Goal: Find specific page/section: Find specific page/section

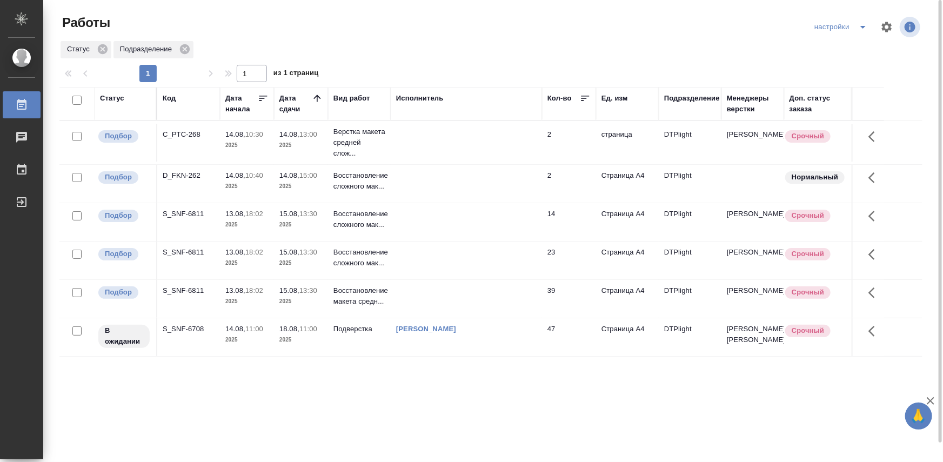
click at [189, 140] on div "S_SNF-6708" at bounding box center [189, 134] width 52 height 11
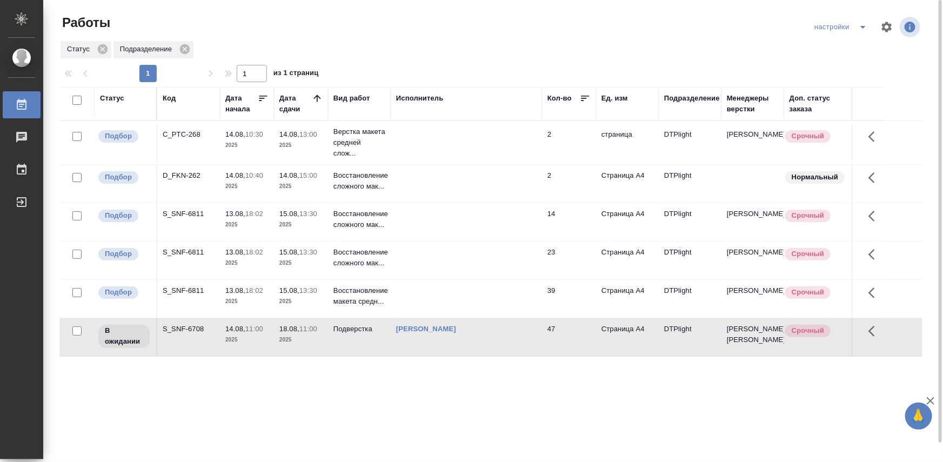
click at [189, 140] on div "S_SNF-6708" at bounding box center [189, 134] width 52 height 11
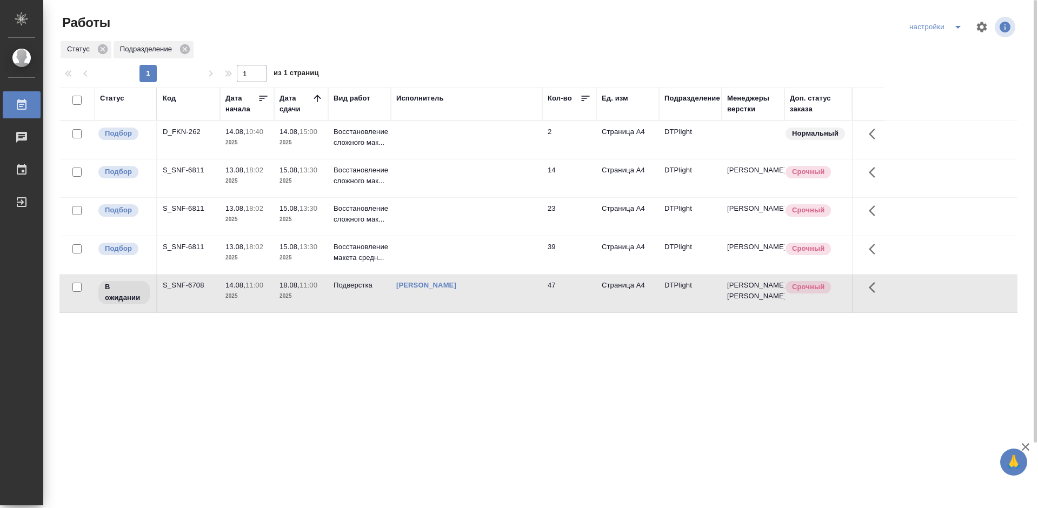
click at [188, 137] on div "S_SNF-6811" at bounding box center [189, 131] width 52 height 11
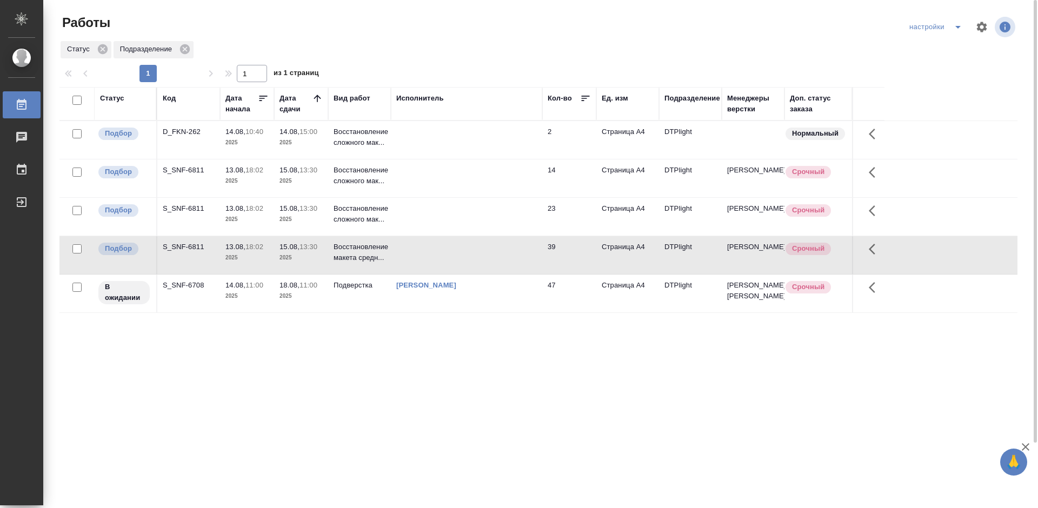
click at [505, 398] on div "Статус Код Дата начала Дата сдачи Вид работ Исполнитель Кол-во Ед. изм Подразде…" at bounding box center [538, 281] width 958 height 389
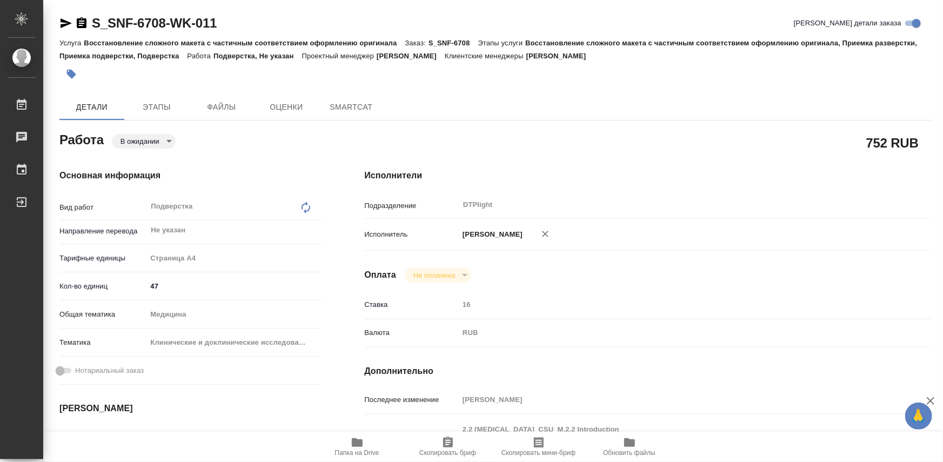
type textarea "x"
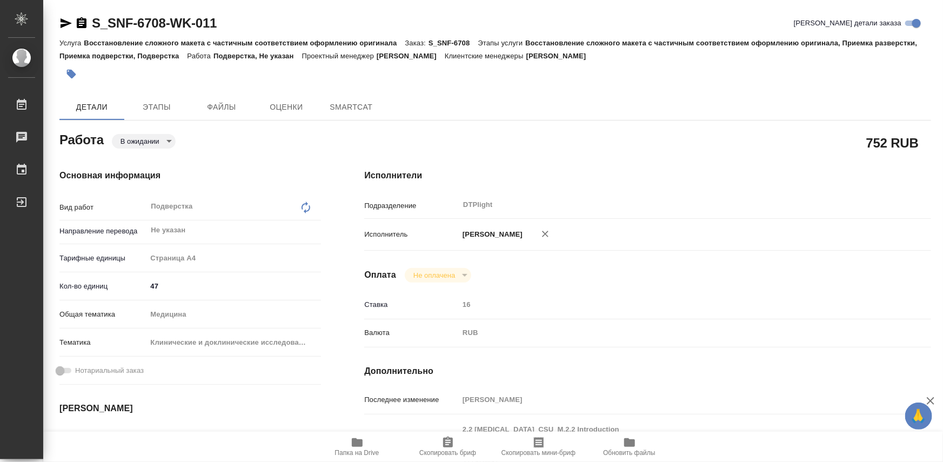
type textarea "x"
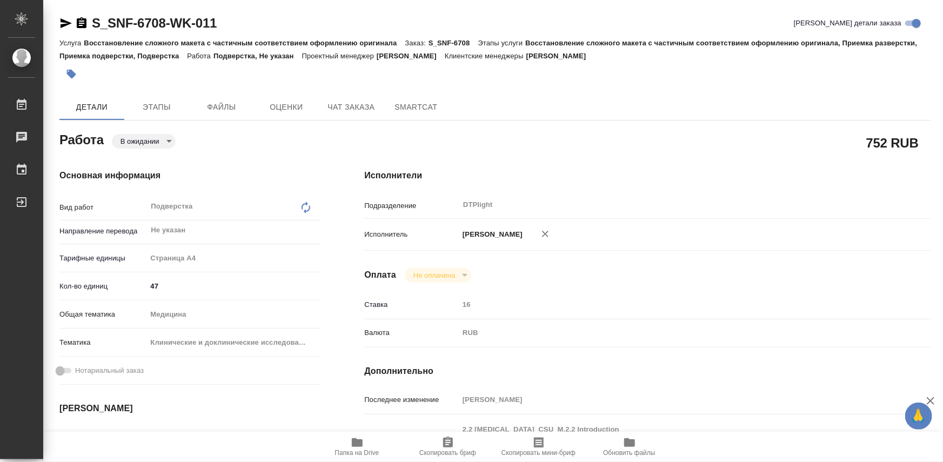
scroll to position [147, 0]
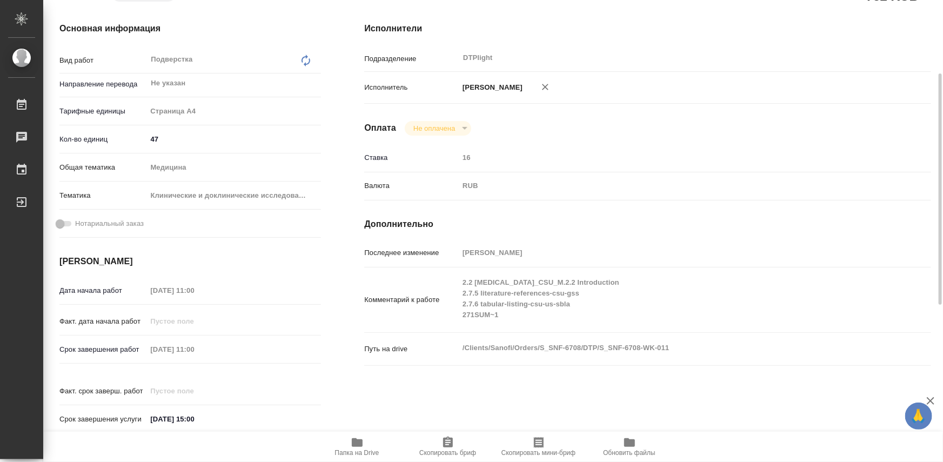
type textarea "x"
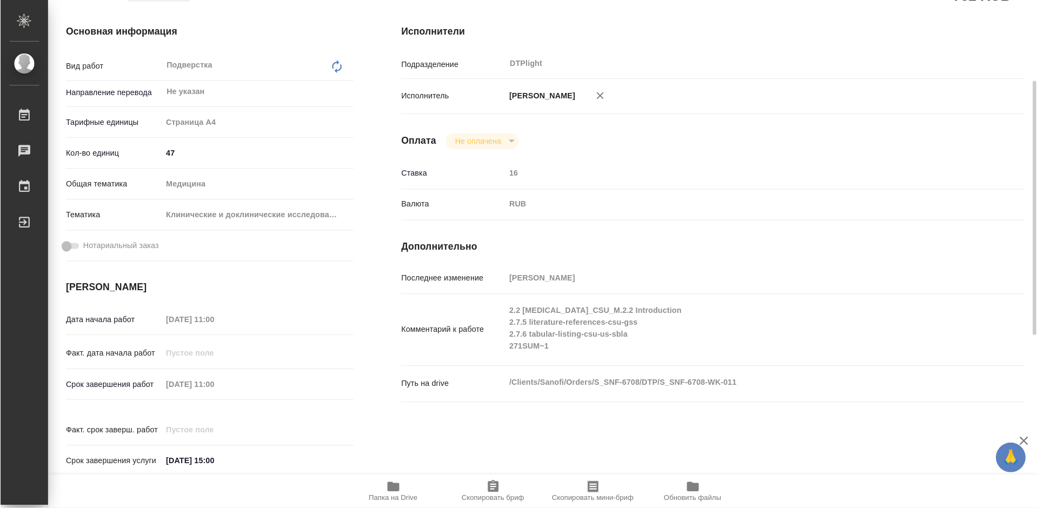
scroll to position [0, 0]
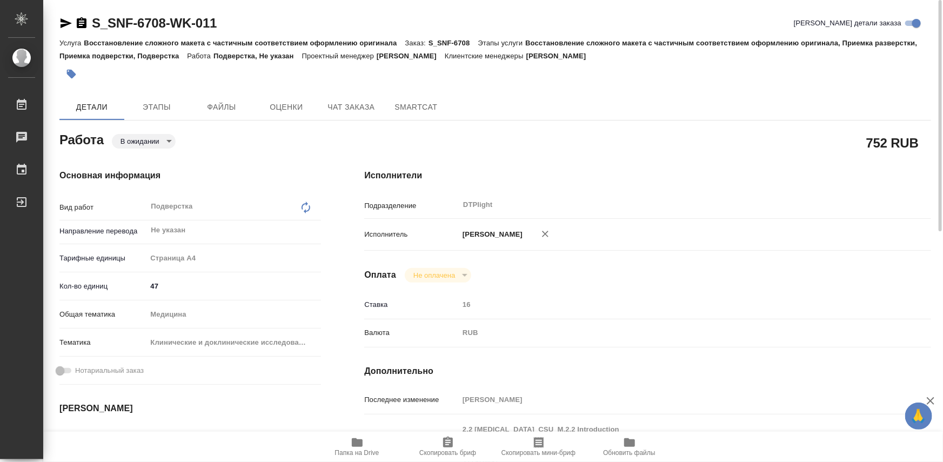
type textarea "x"
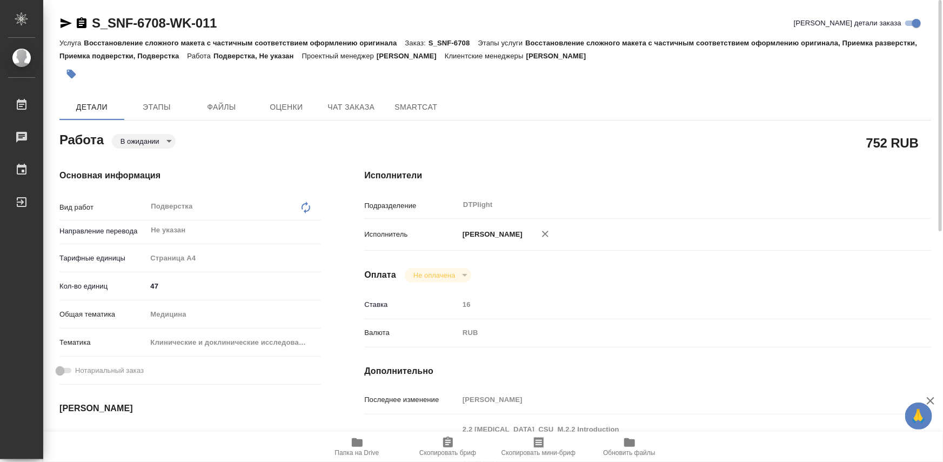
type textarea "x"
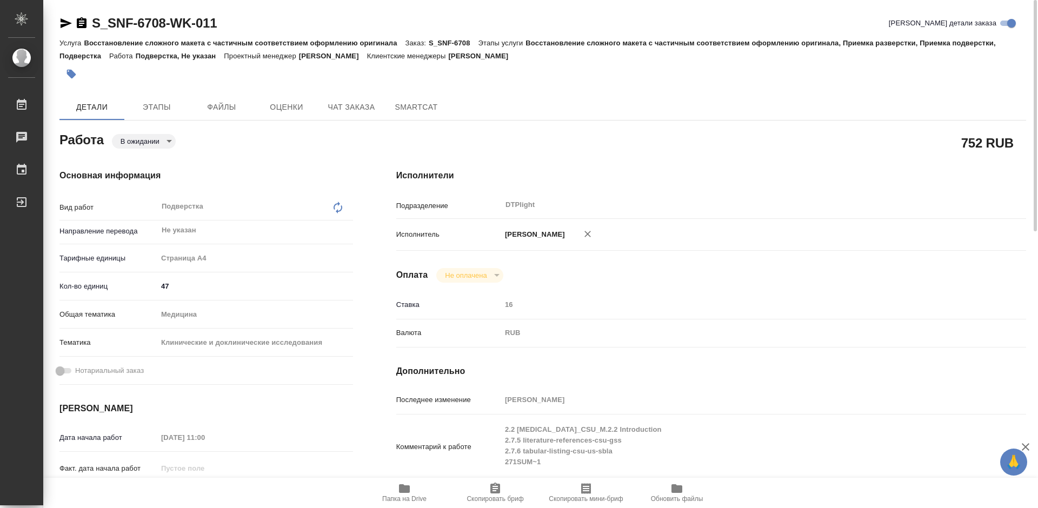
type textarea "x"
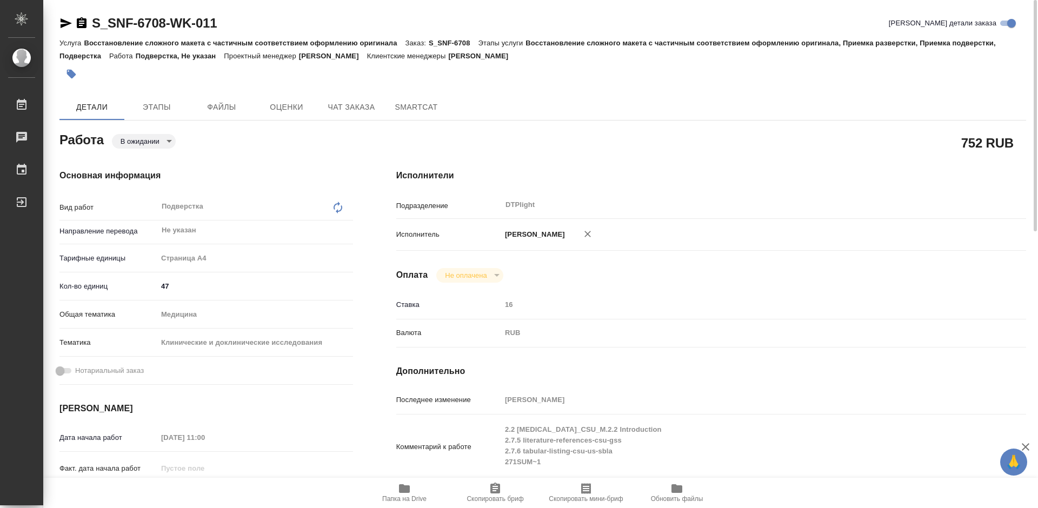
drag, startPoint x: 821, startPoint y: 93, endPoint x: 811, endPoint y: 90, distance: 9.6
click at [821, 93] on div "S_SNF-6708-WK-011 Кратко детали заказа Услуга Восстановление сложного макета с …" at bounding box center [543, 466] width 978 height 933
type textarea "x"
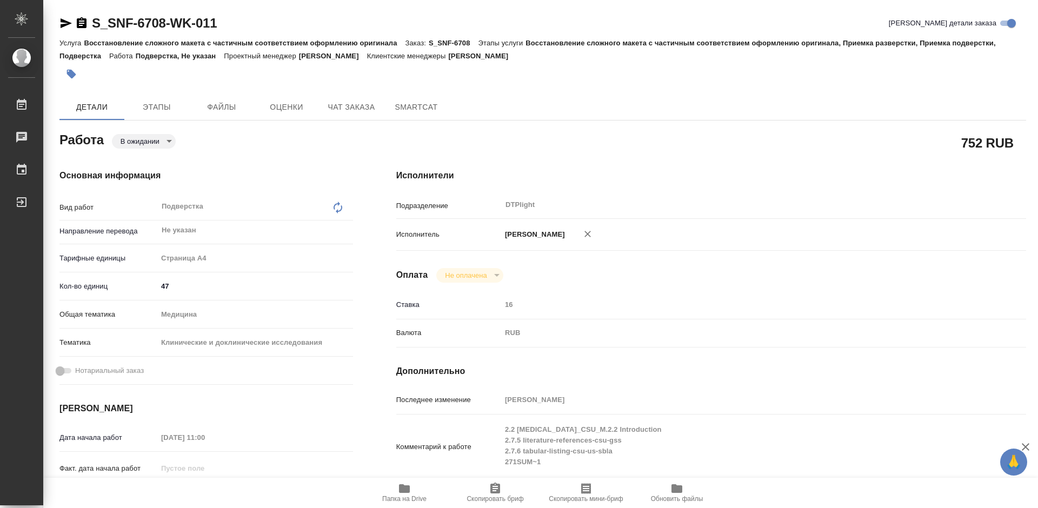
type textarea "x"
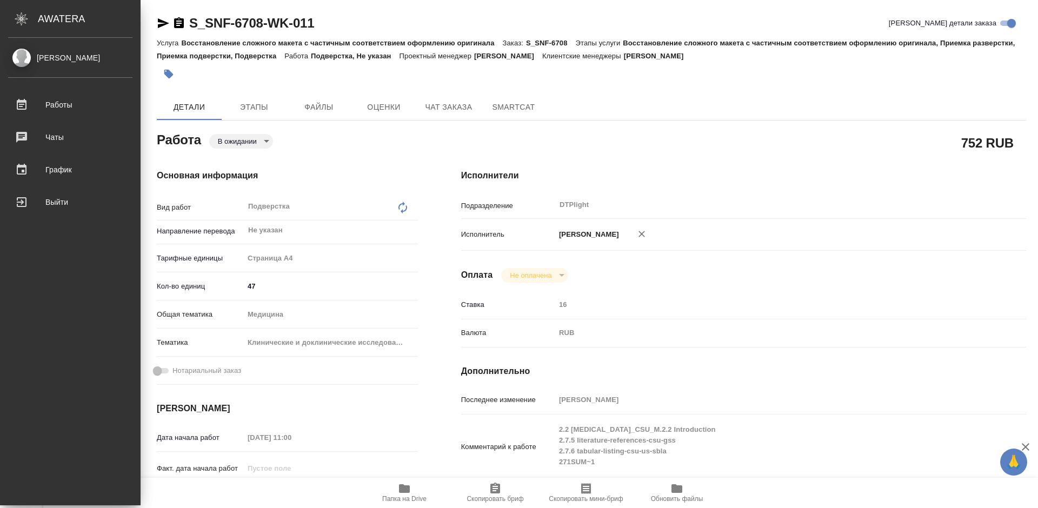
type textarea "x"
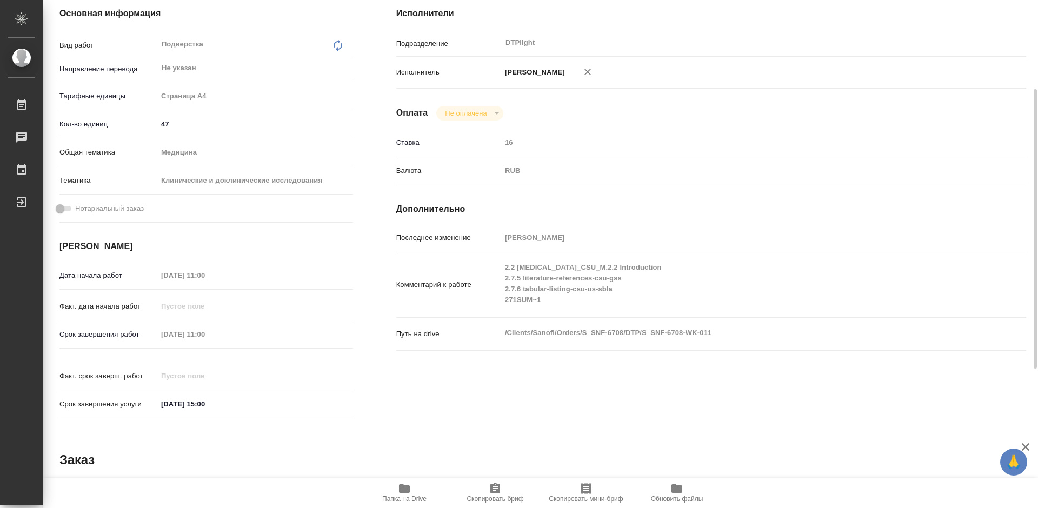
scroll to position [270, 0]
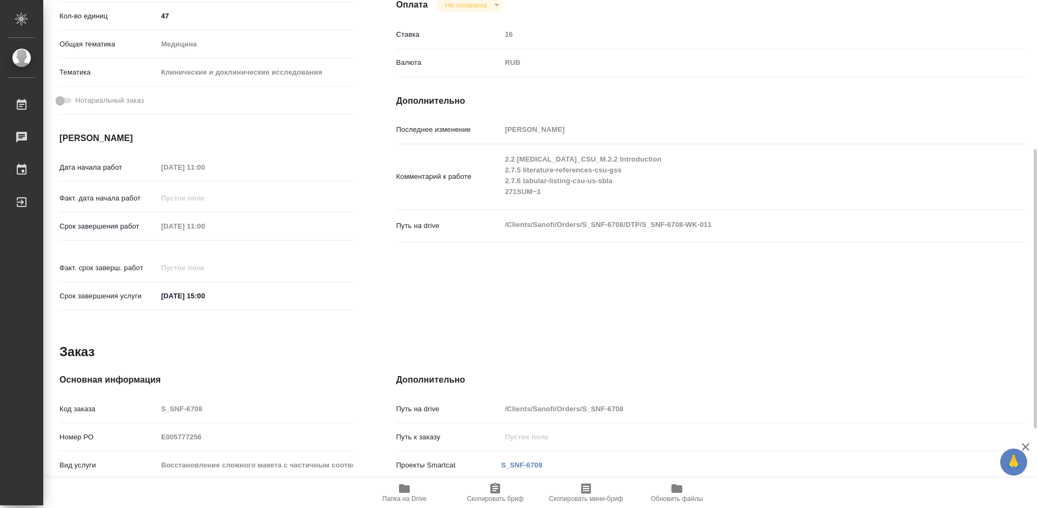
click at [402, 462] on icon "button" at bounding box center [404, 488] width 13 height 13
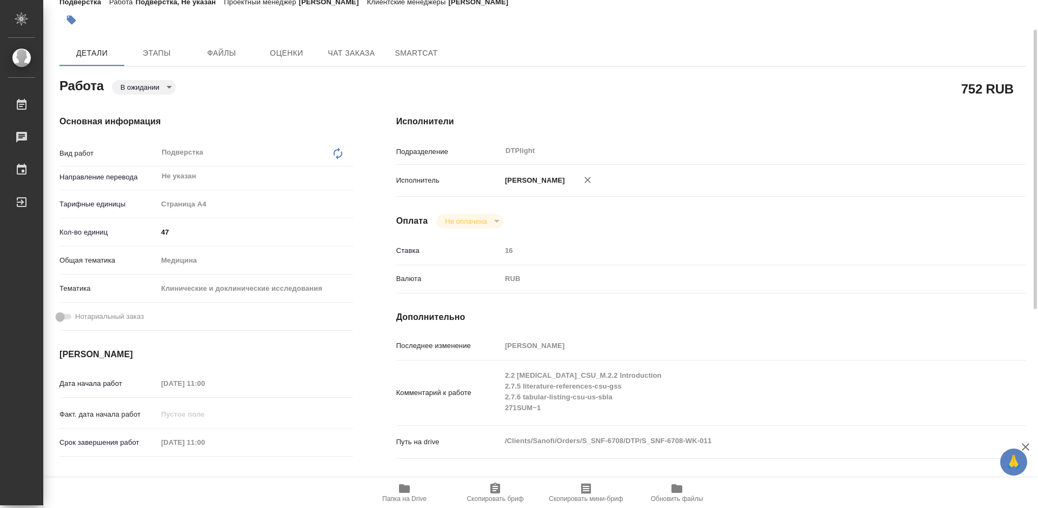
scroll to position [0, 0]
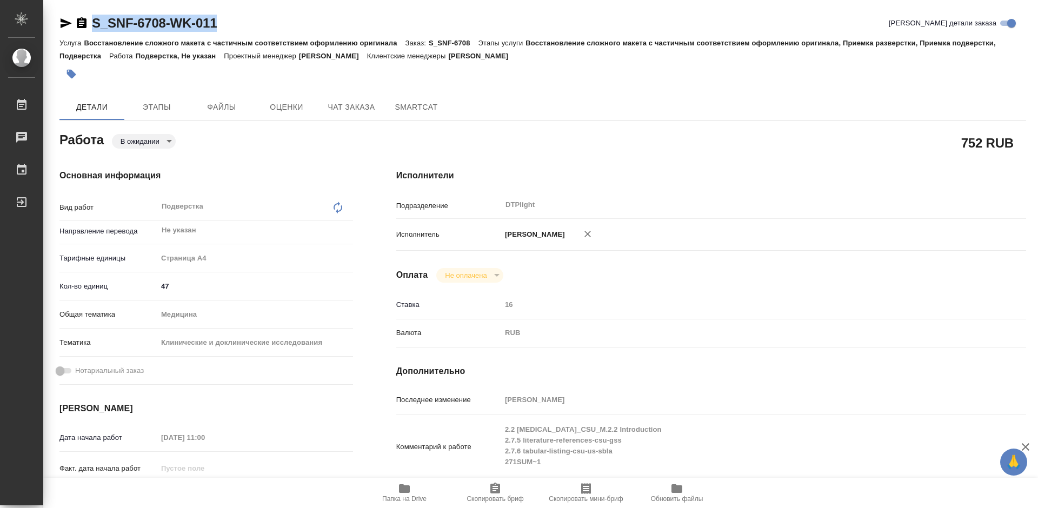
drag, startPoint x: 227, startPoint y: 23, endPoint x: 92, endPoint y: 19, distance: 135.2
click at [92, 19] on div "S_SNF-6708-WK-011 Кратко детали заказа" at bounding box center [542, 23] width 966 height 17
copy link "S_SNF-6708-WK-011"
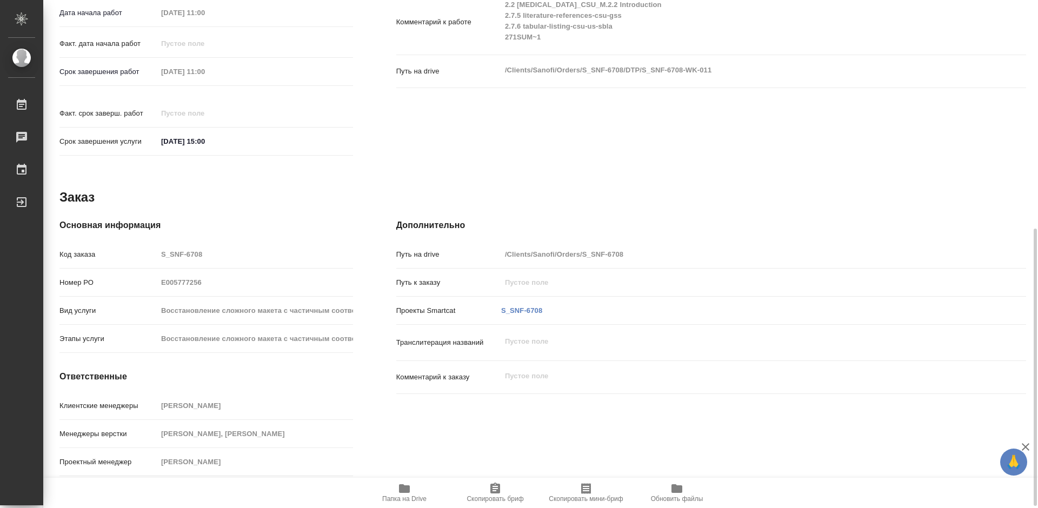
scroll to position [430, 0]
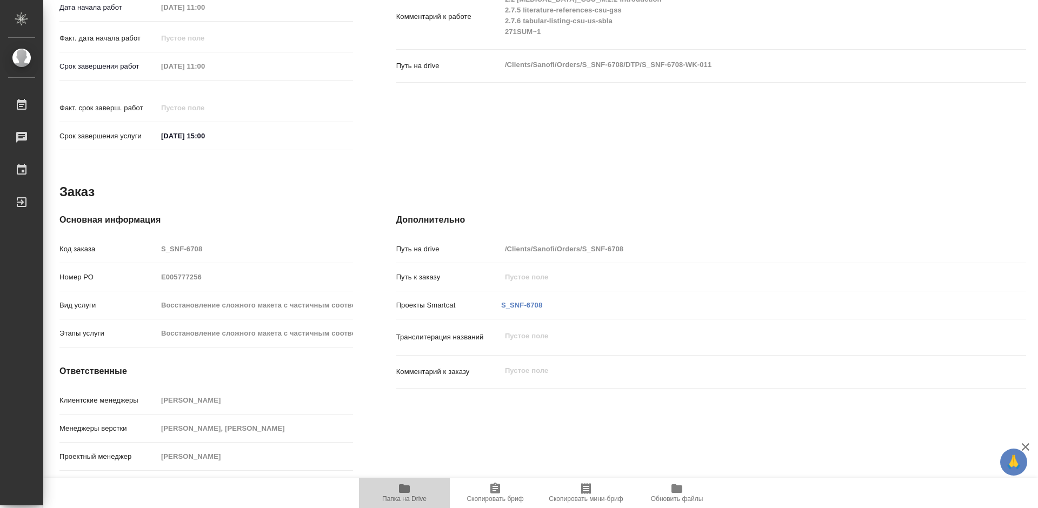
click at [400, 462] on icon "button" at bounding box center [404, 488] width 13 height 13
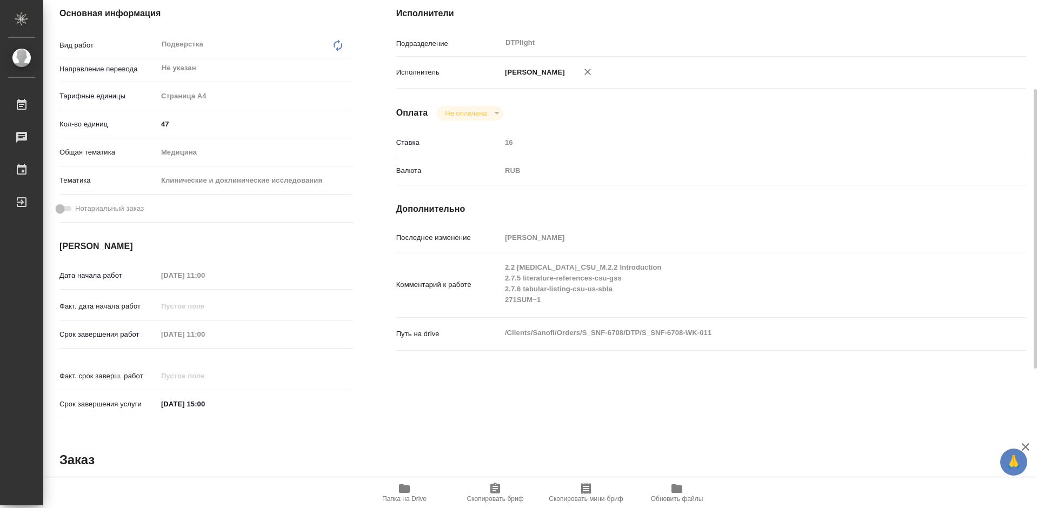
scroll to position [324, 0]
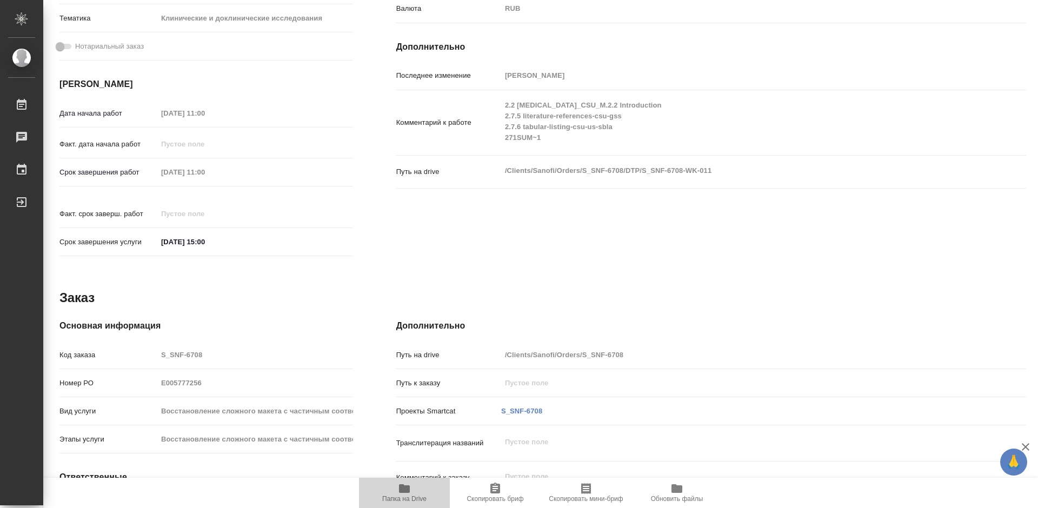
click at [411, 462] on span "Папка на Drive" at bounding box center [404, 492] width 78 height 21
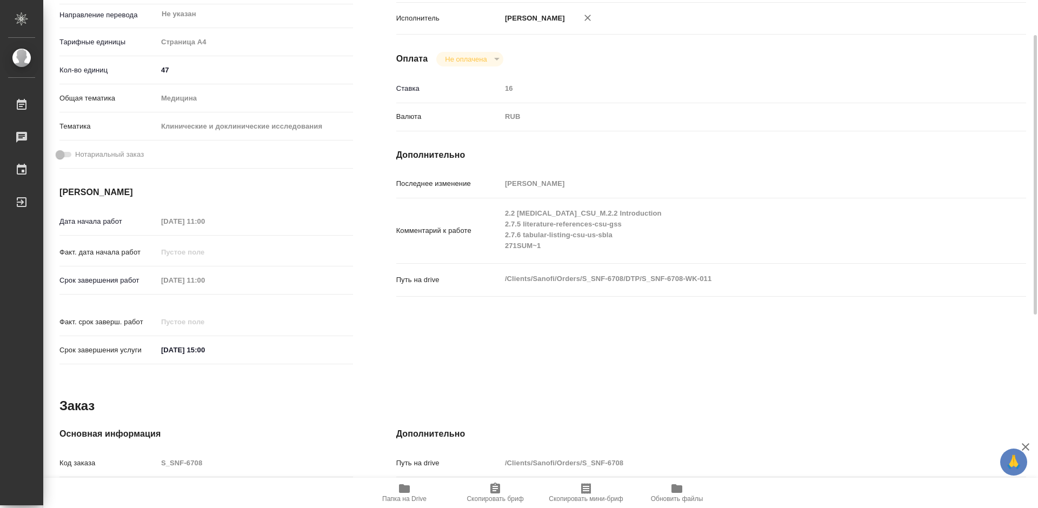
scroll to position [162, 0]
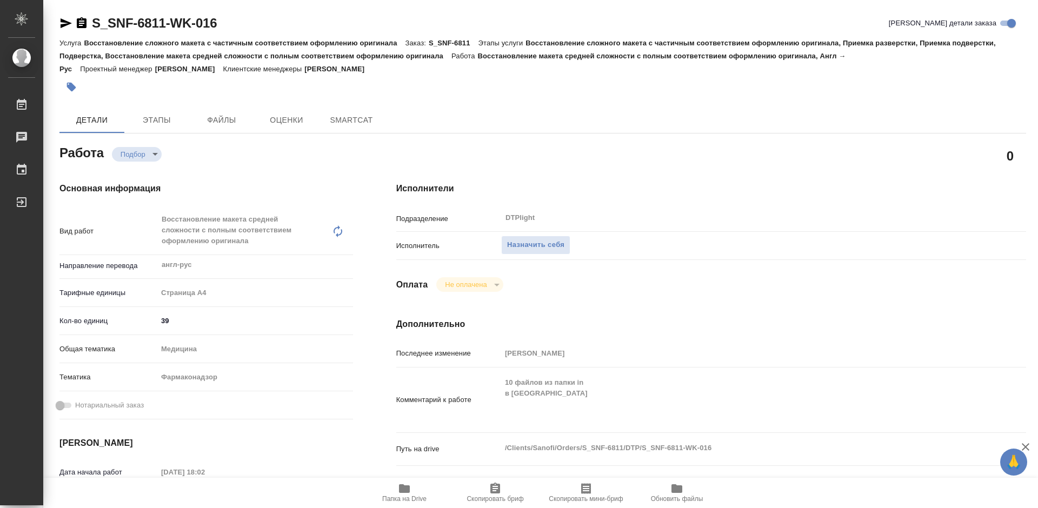
type textarea "x"
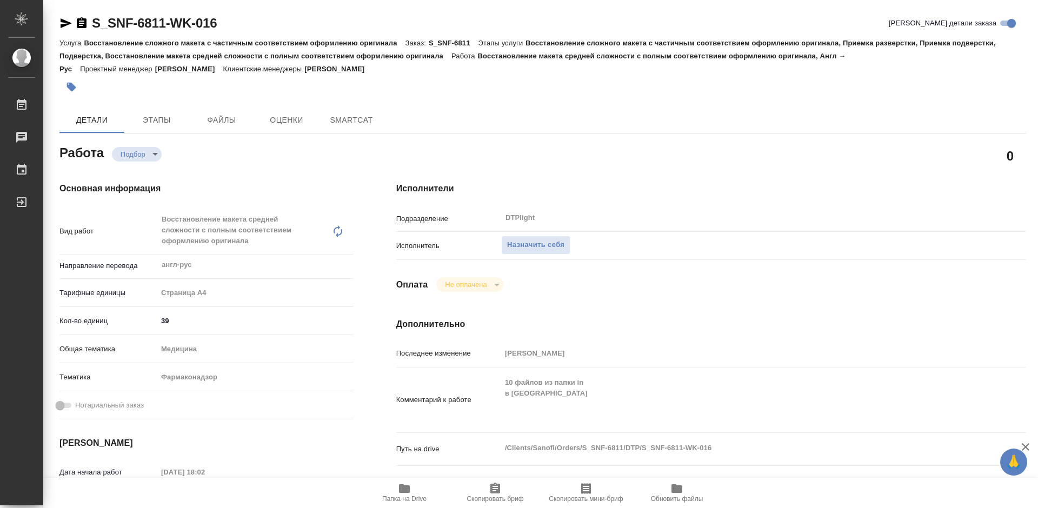
type textarea "x"
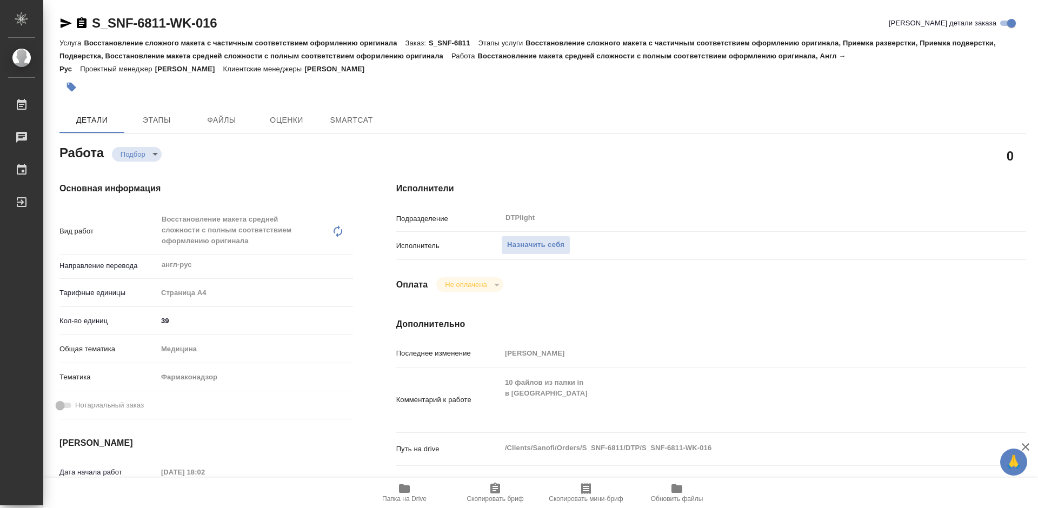
type textarea "x"
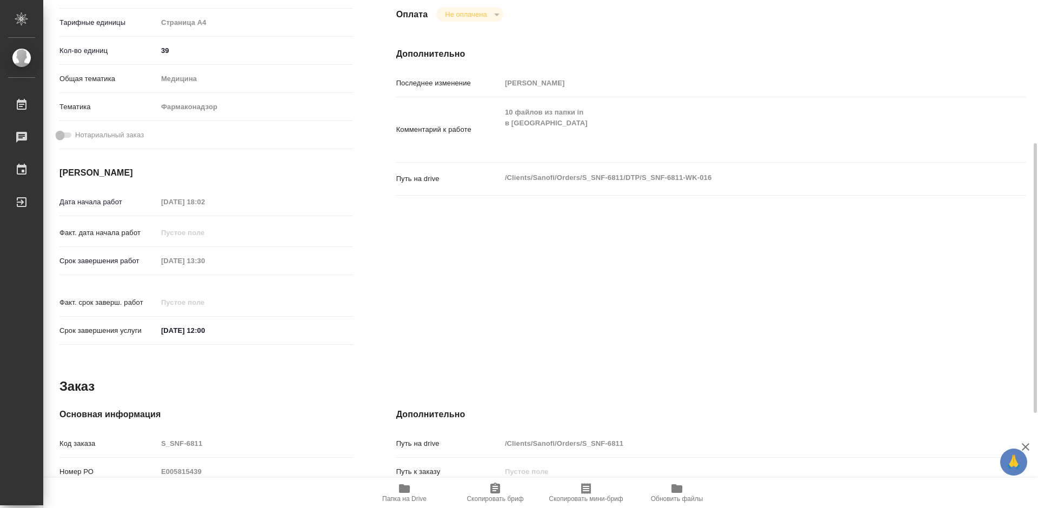
scroll to position [432, 0]
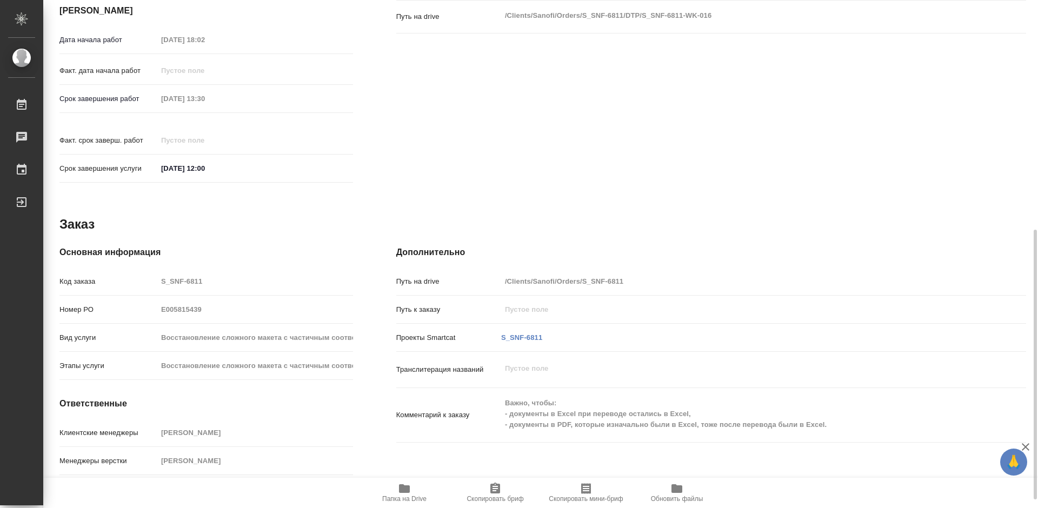
type textarea "x"
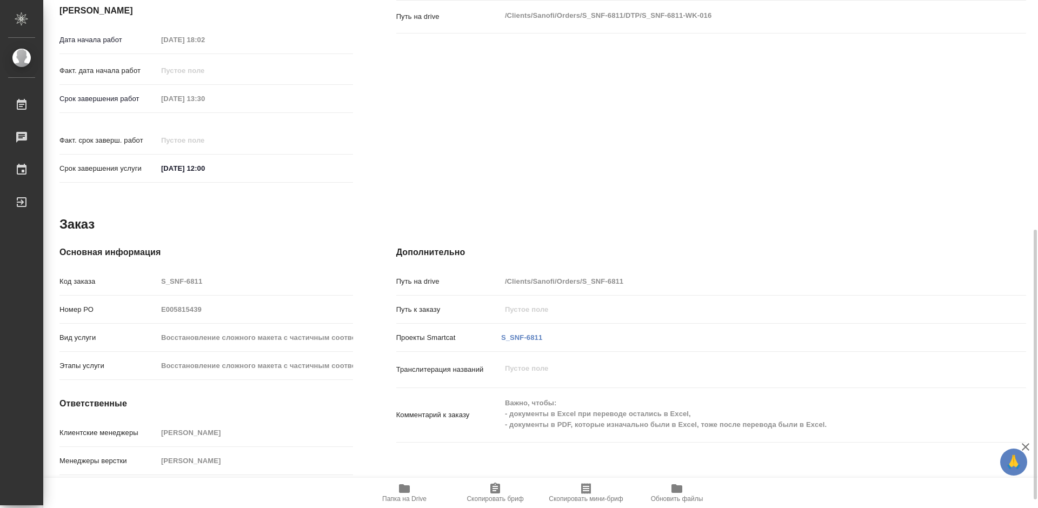
type textarea "x"
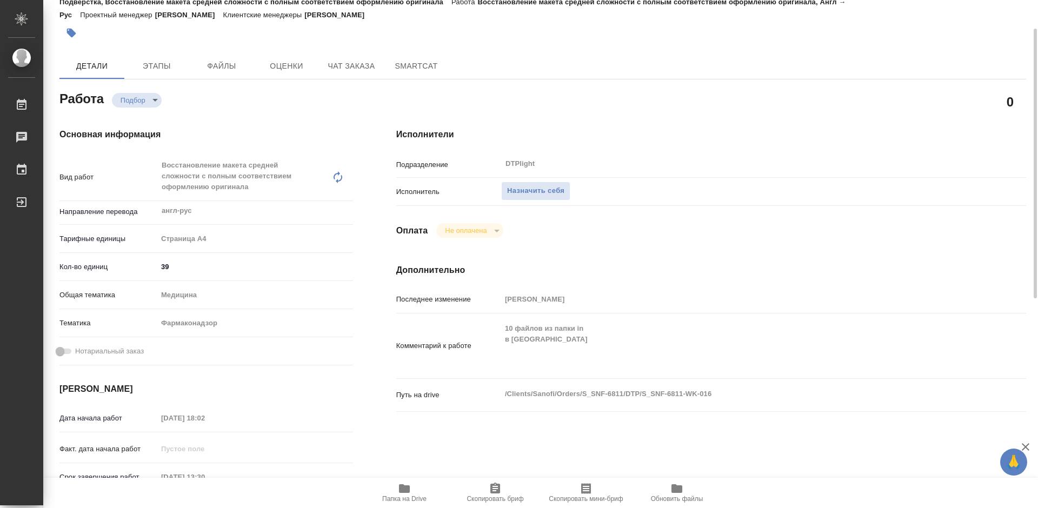
scroll to position [0, 0]
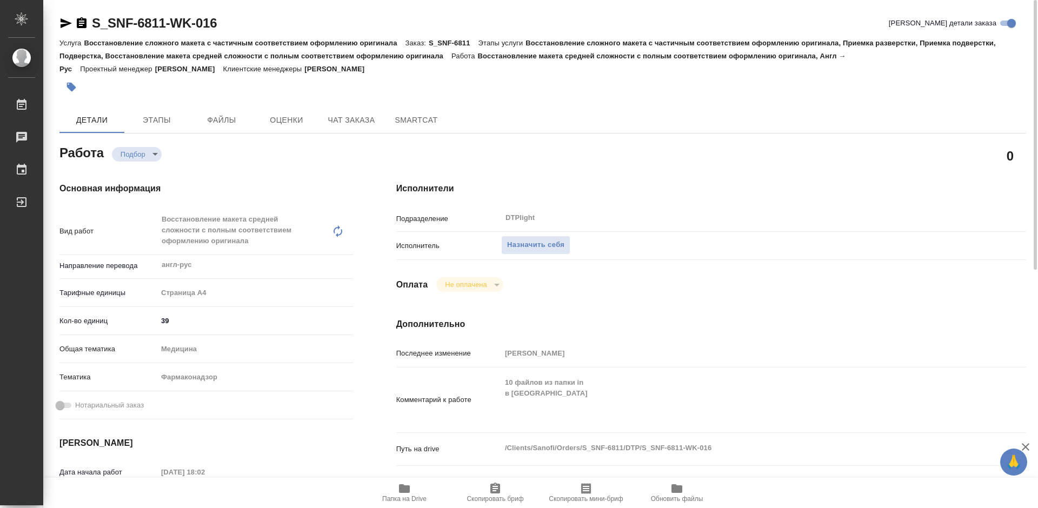
click at [405, 493] on icon "button" at bounding box center [404, 488] width 11 height 9
type textarea "x"
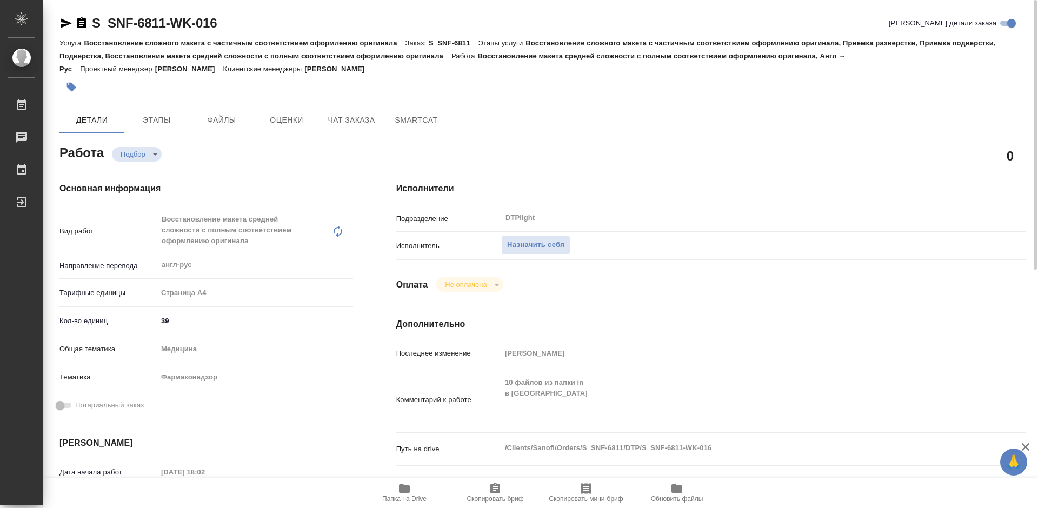
type textarea "x"
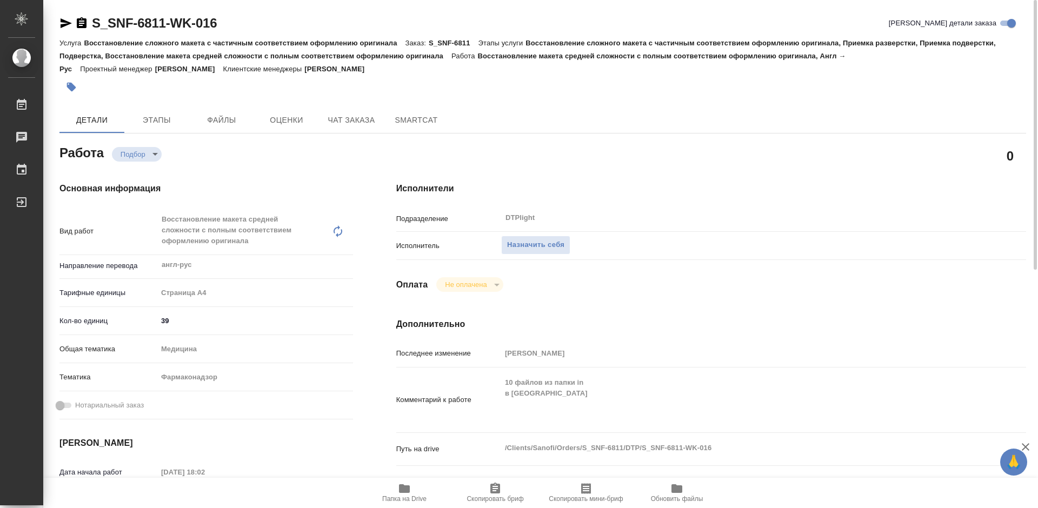
type textarea "x"
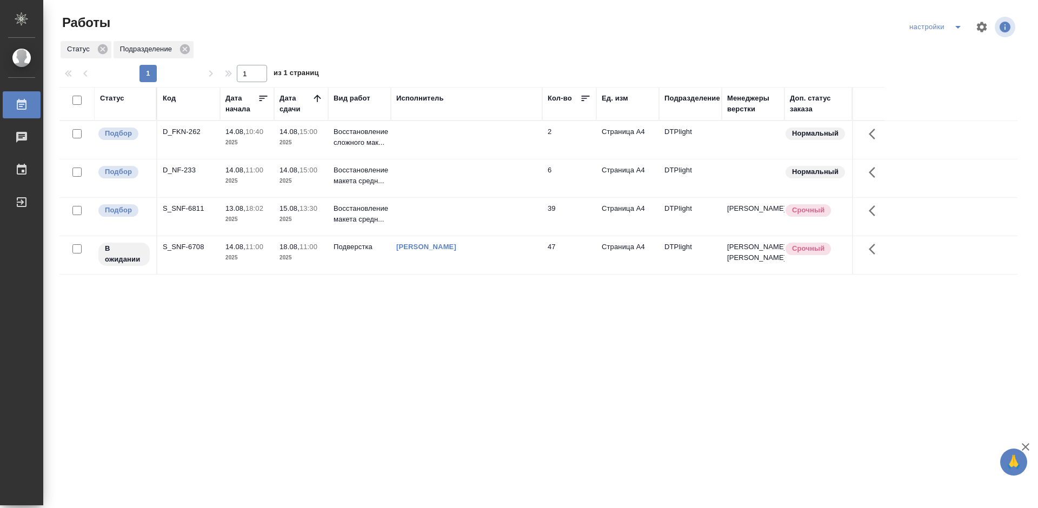
drag, startPoint x: 745, startPoint y: 369, endPoint x: 708, endPoint y: 329, distance: 55.1
click at [745, 369] on div "Статус Код Дата начала Дата сдачи Вид работ Исполнитель Кол-во Ед. изм Подразде…" at bounding box center [538, 281] width 958 height 389
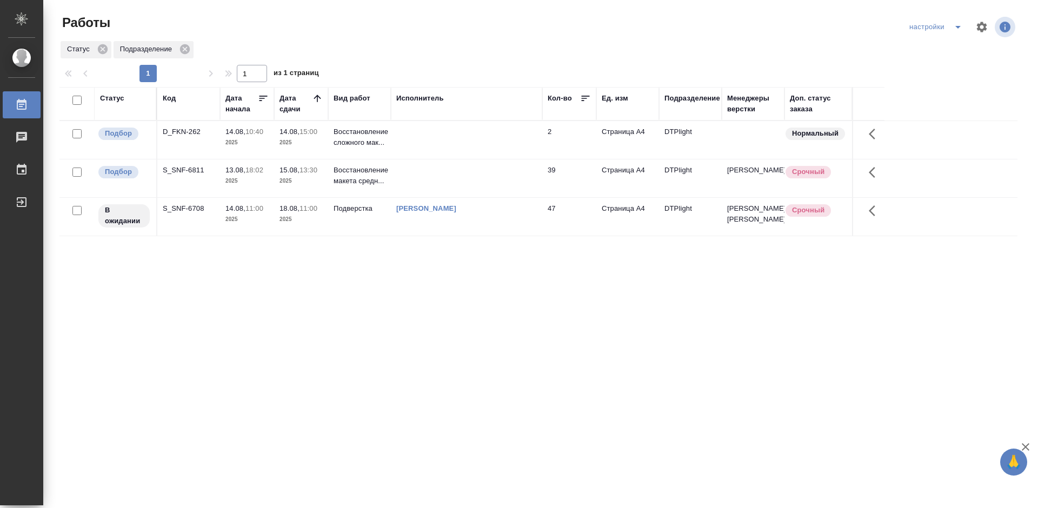
click at [185, 137] on div "S_SNF-6708" at bounding box center [189, 131] width 52 height 11
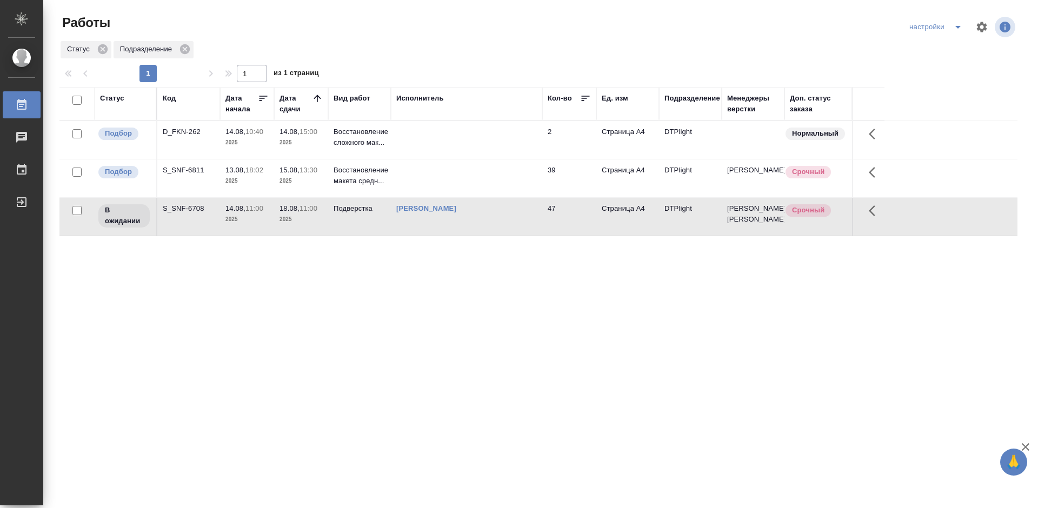
click at [185, 137] on div "S_SNF-6708" at bounding box center [189, 131] width 52 height 11
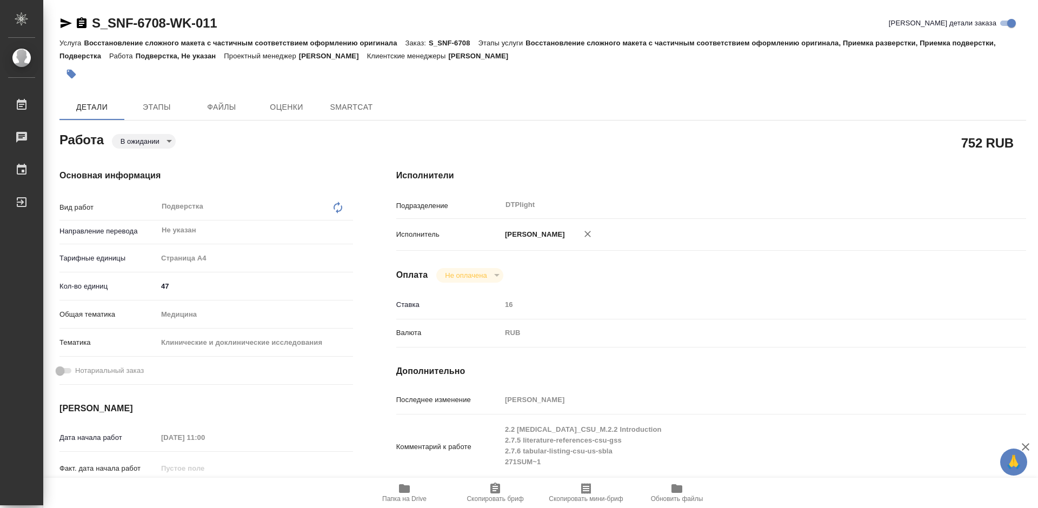
type textarea "x"
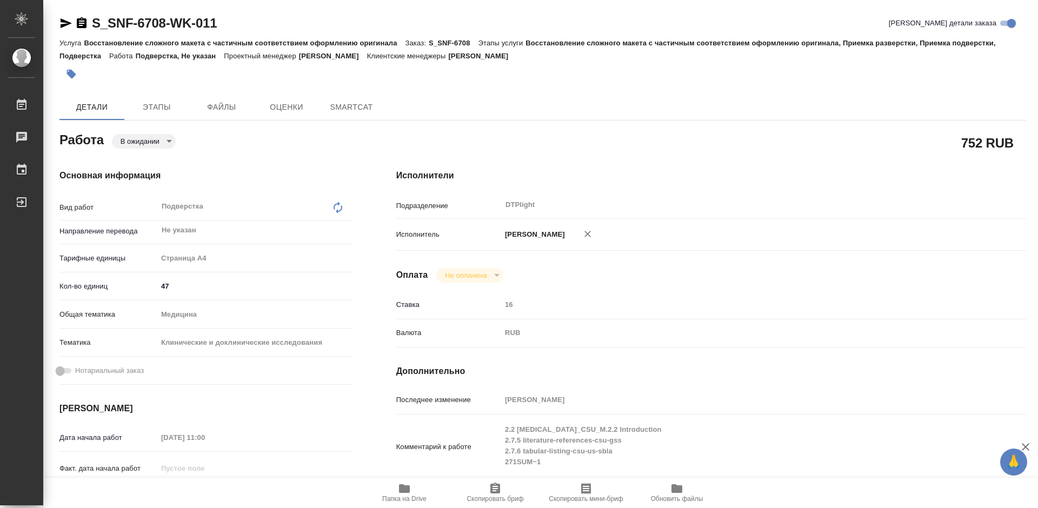
type textarea "x"
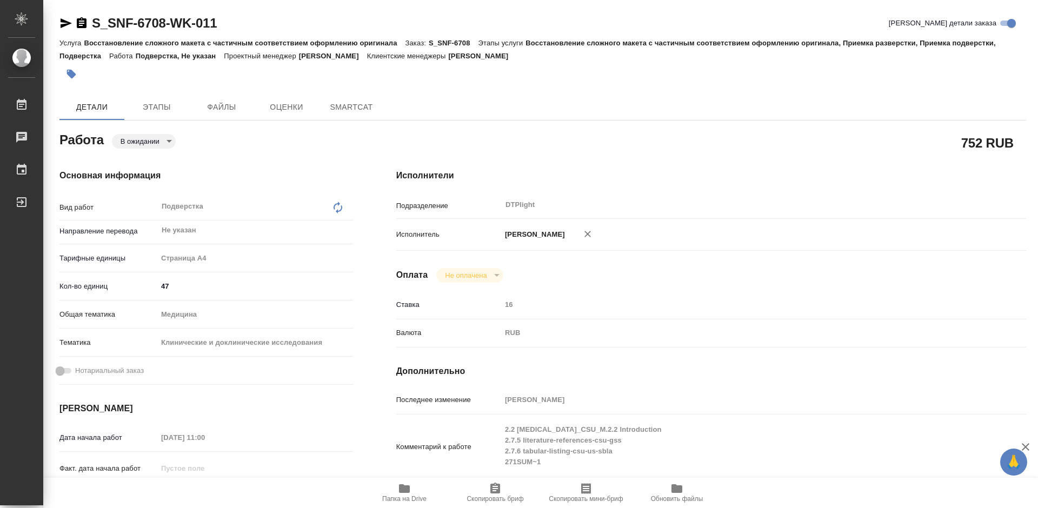
type textarea "x"
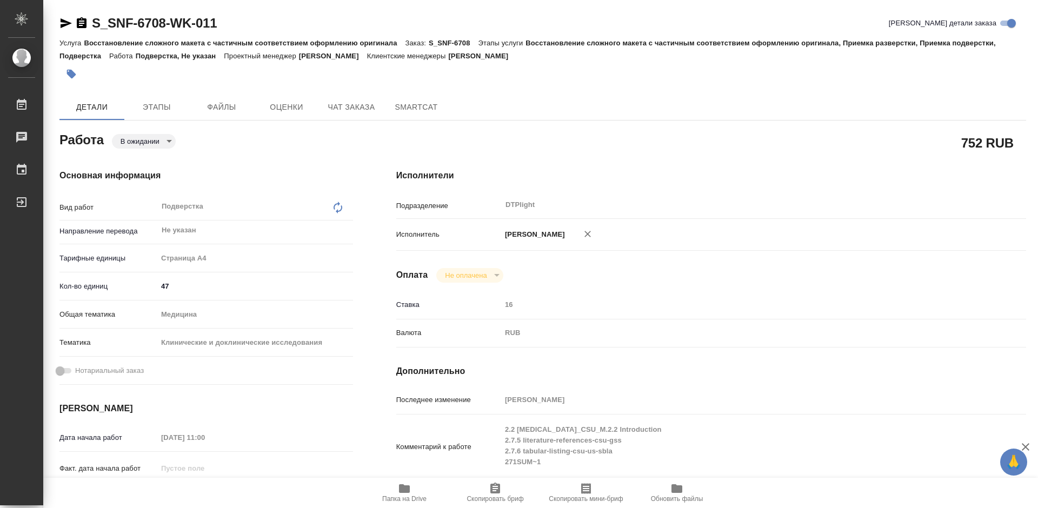
type textarea "x"
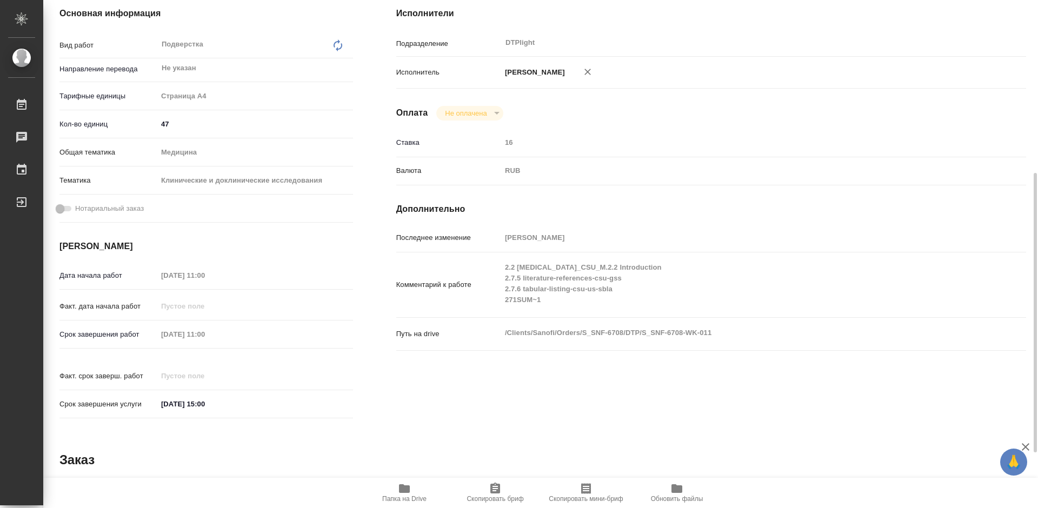
scroll to position [270, 0]
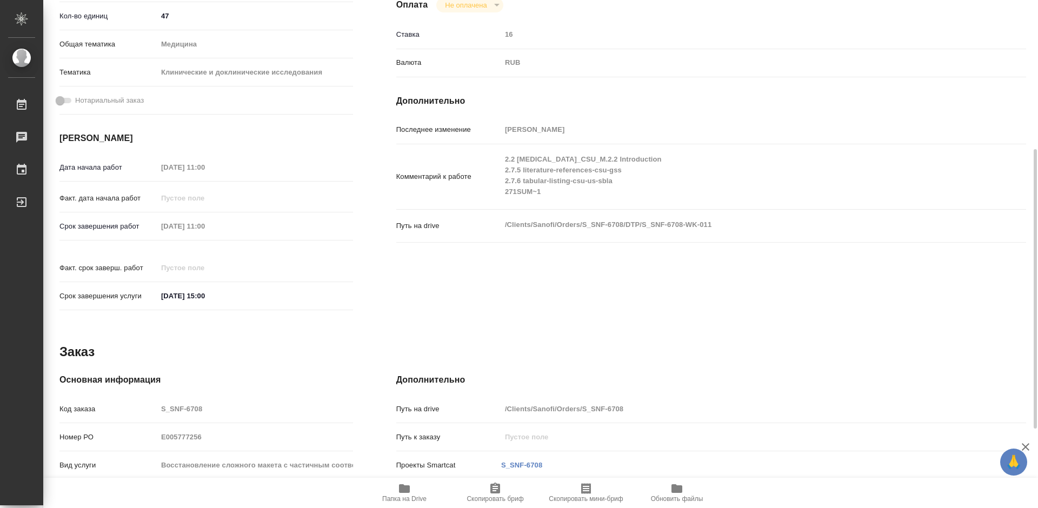
type textarea "x"
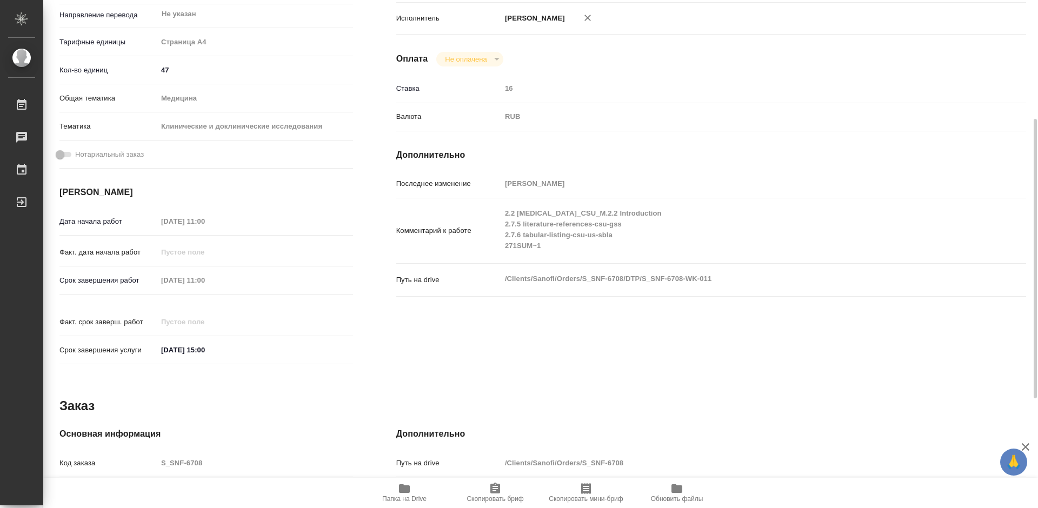
scroll to position [162, 0]
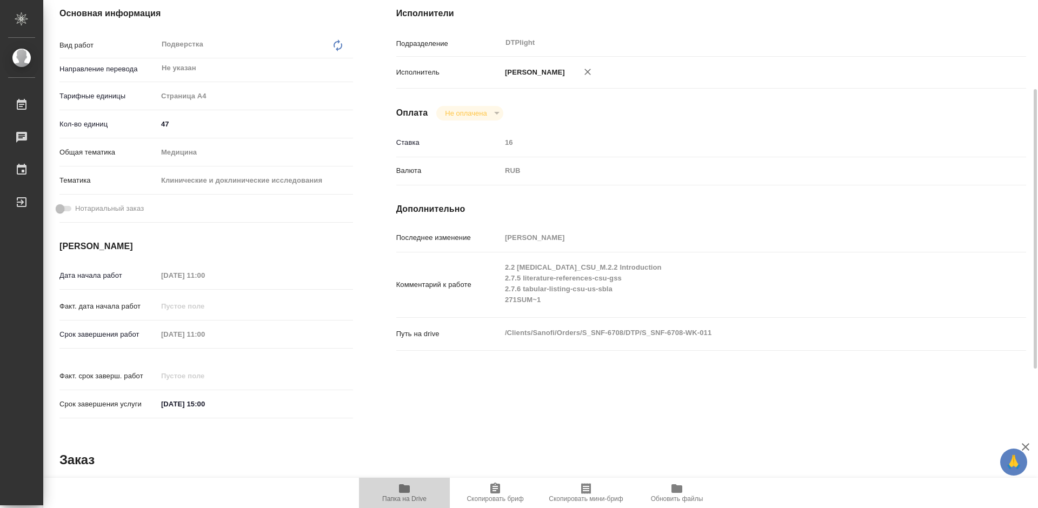
click at [402, 488] on icon "button" at bounding box center [404, 488] width 11 height 9
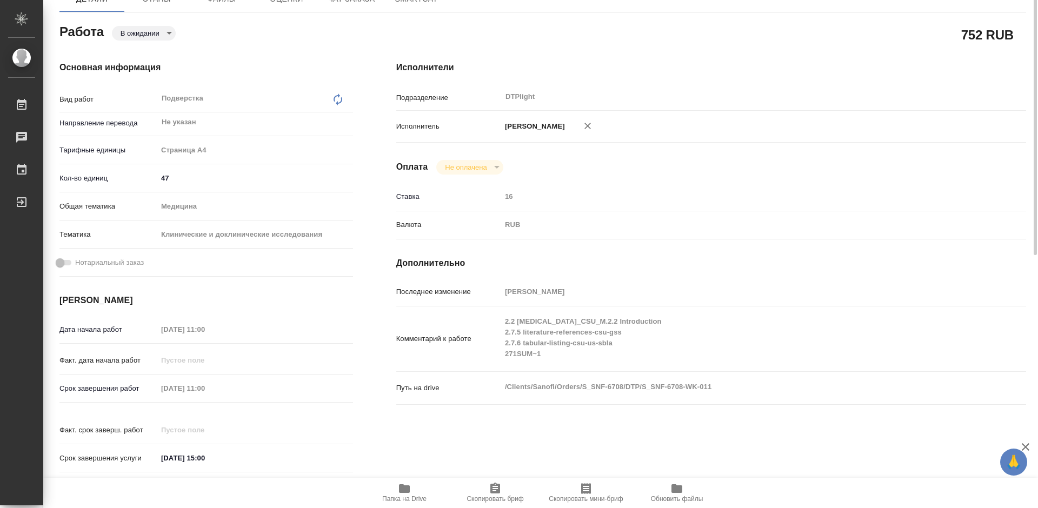
scroll to position [54, 0]
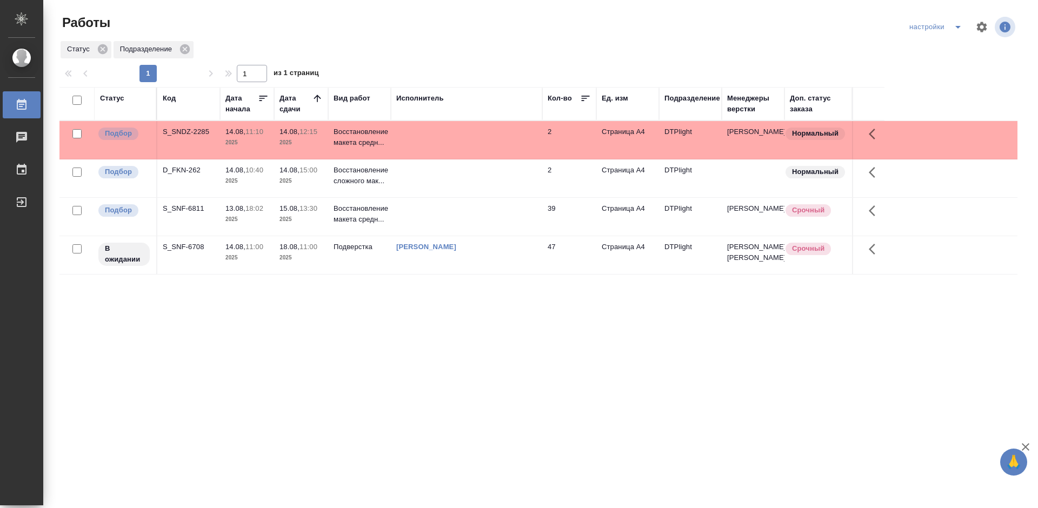
click at [175, 137] on div "S_SNF-6708" at bounding box center [189, 131] width 52 height 11
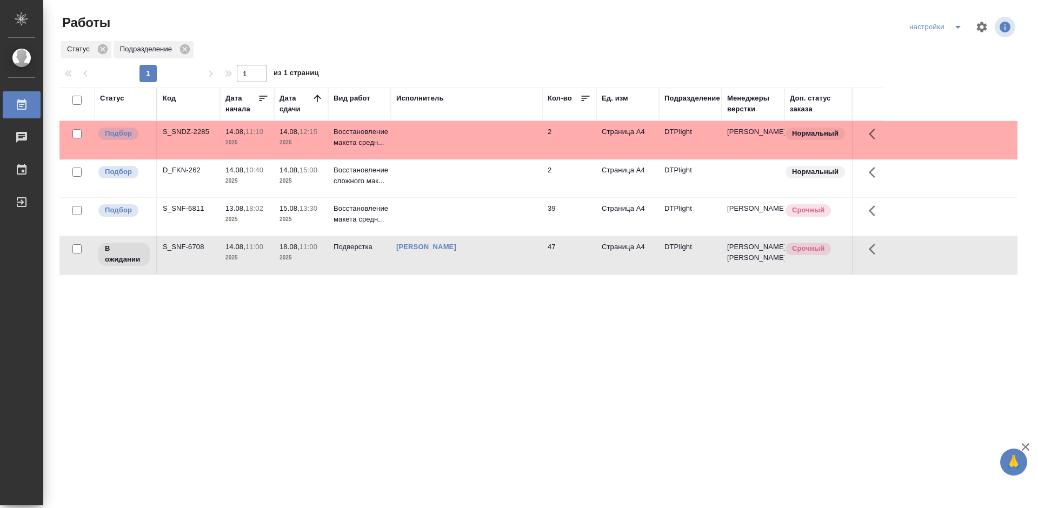
click at [175, 137] on div "S_SNF-6708" at bounding box center [189, 131] width 52 height 11
click at [181, 137] on div "S_SNF-6708" at bounding box center [189, 131] width 52 height 11
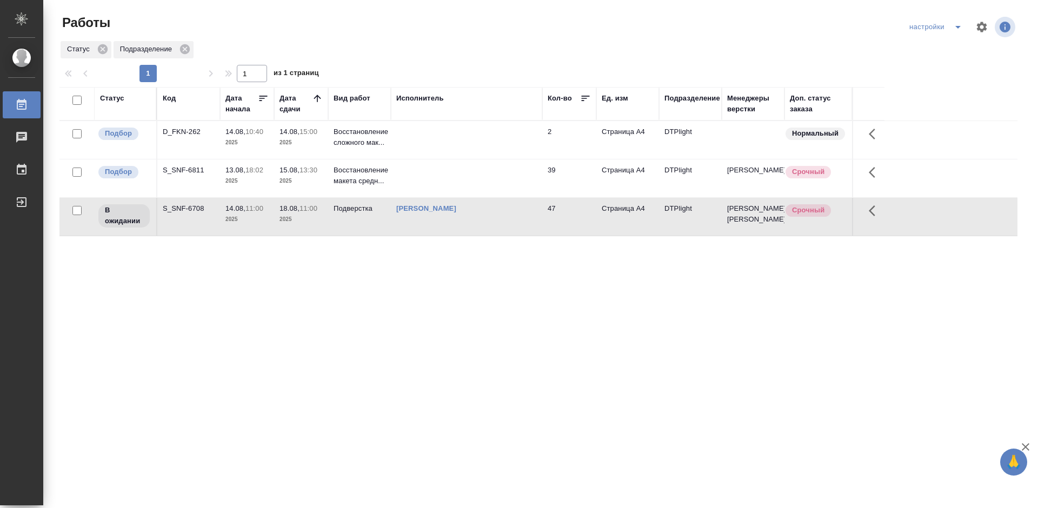
click at [323, 354] on div "Статус Код Дата начала Дата сдачи Вид работ Исполнитель Кол-во Ед. изм Подразде…" at bounding box center [538, 281] width 958 height 389
click at [645, 367] on div "Статус Код Дата начала Дата сдачи Вид работ Исполнитель Кол-во Ед. изм Подразде…" at bounding box center [538, 281] width 958 height 389
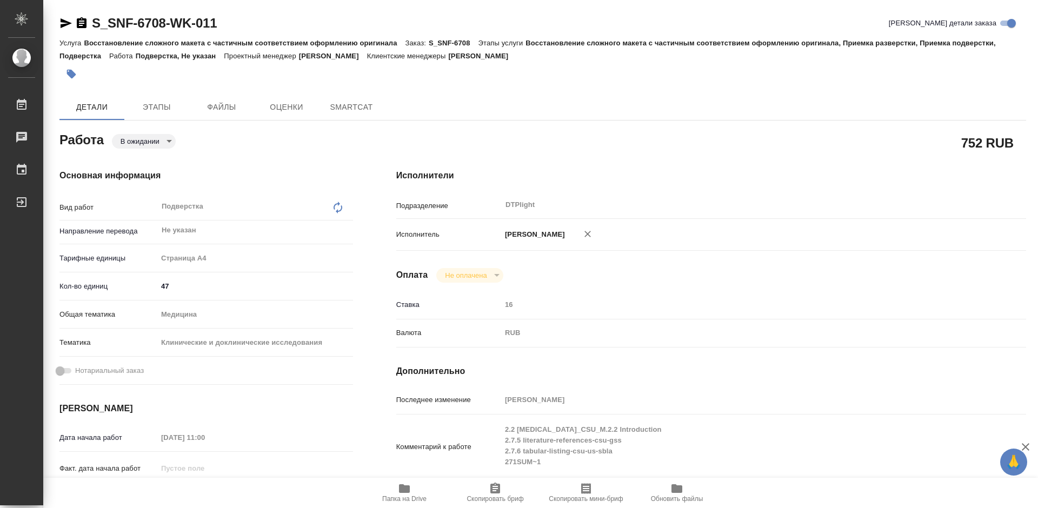
type textarea "x"
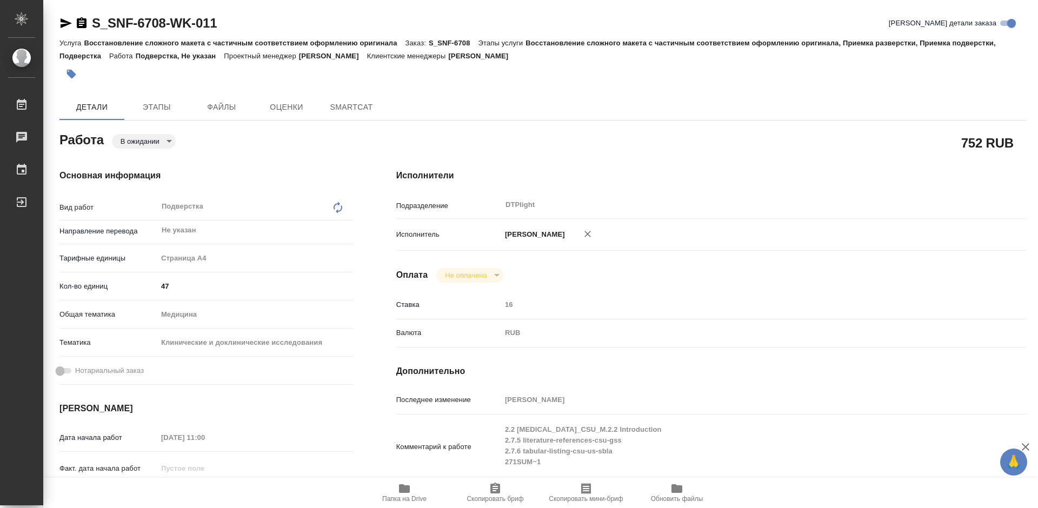
type textarea "x"
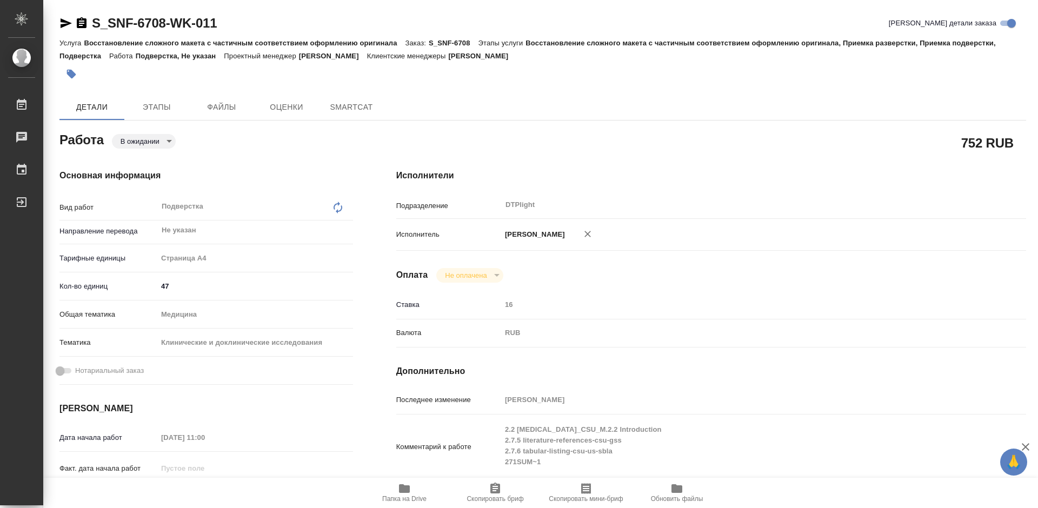
type textarea "x"
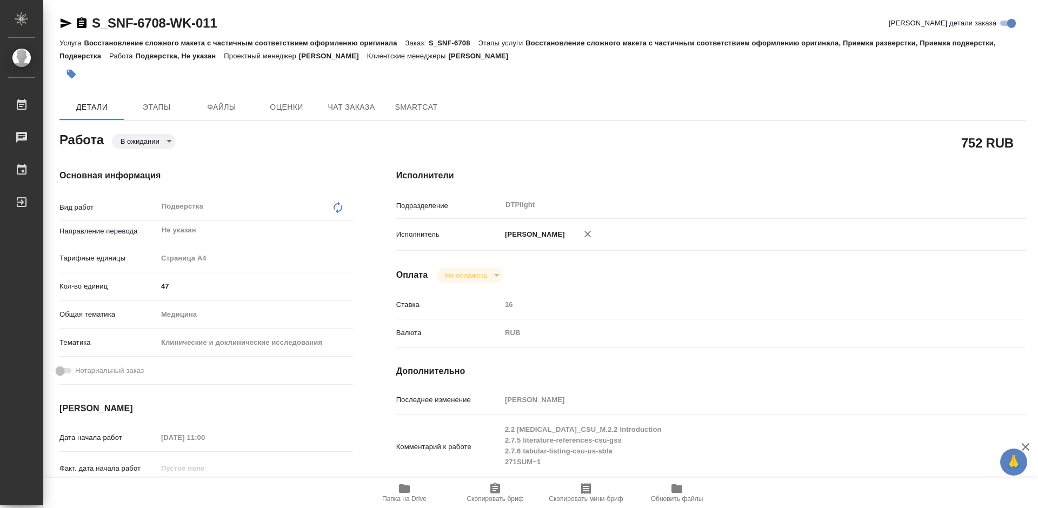
type textarea "x"
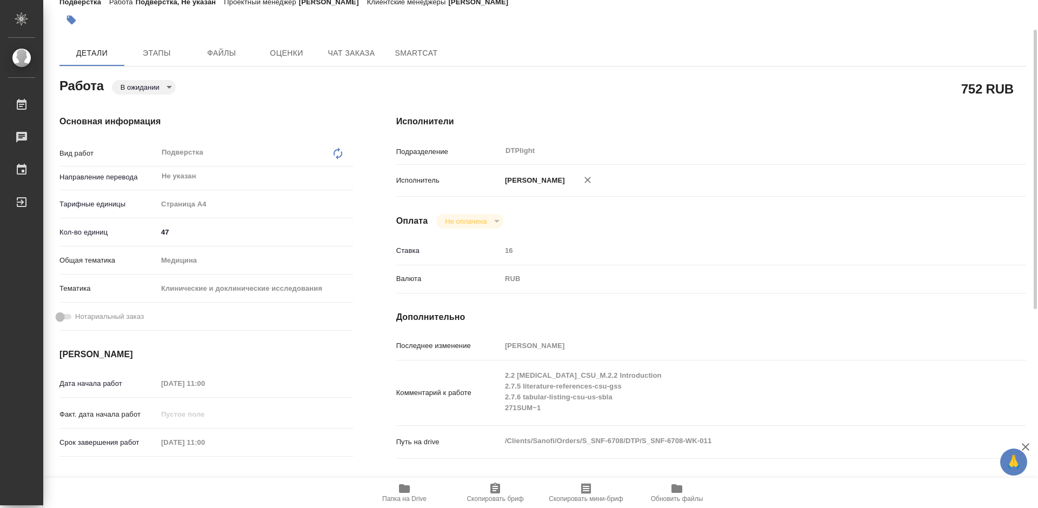
type textarea "x"
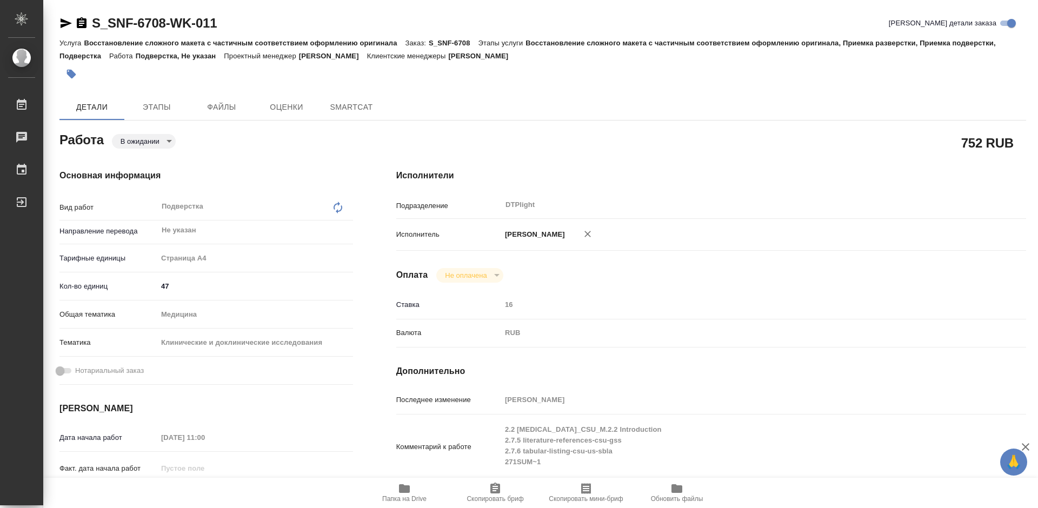
type textarea "x"
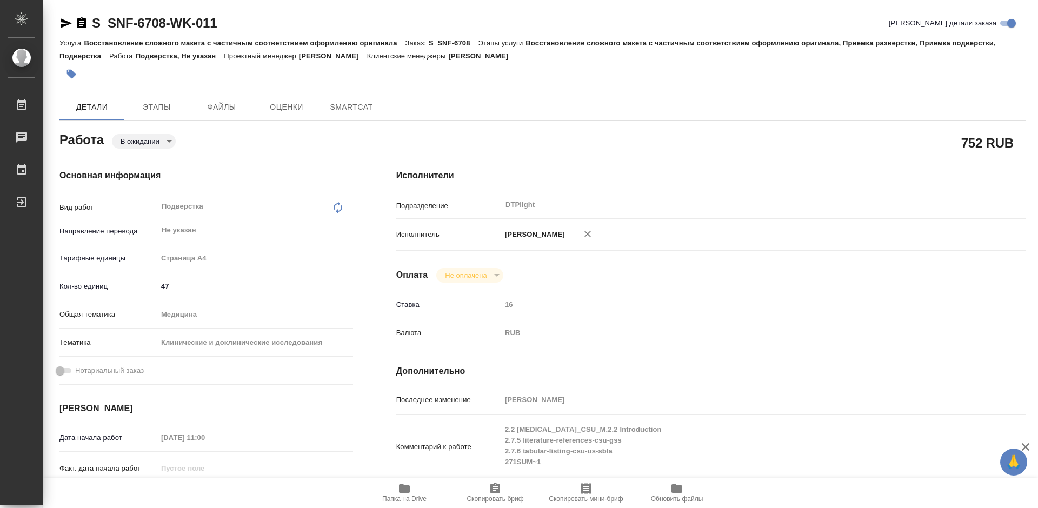
type textarea "x"
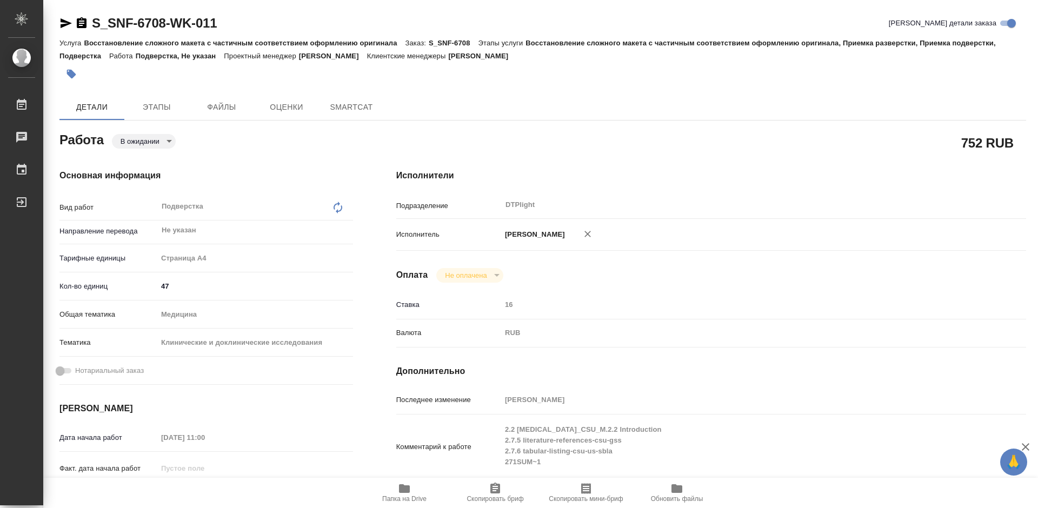
type textarea "x"
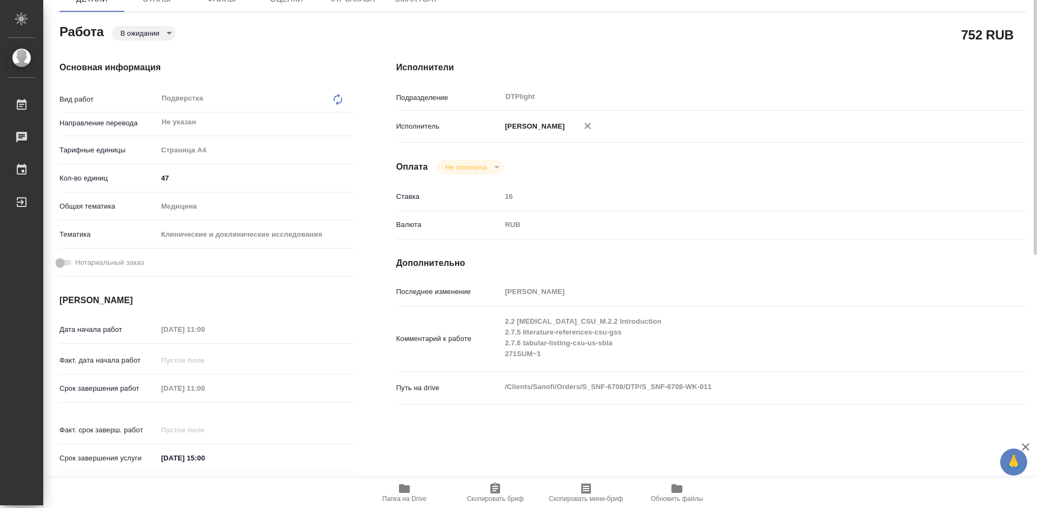
scroll to position [162, 0]
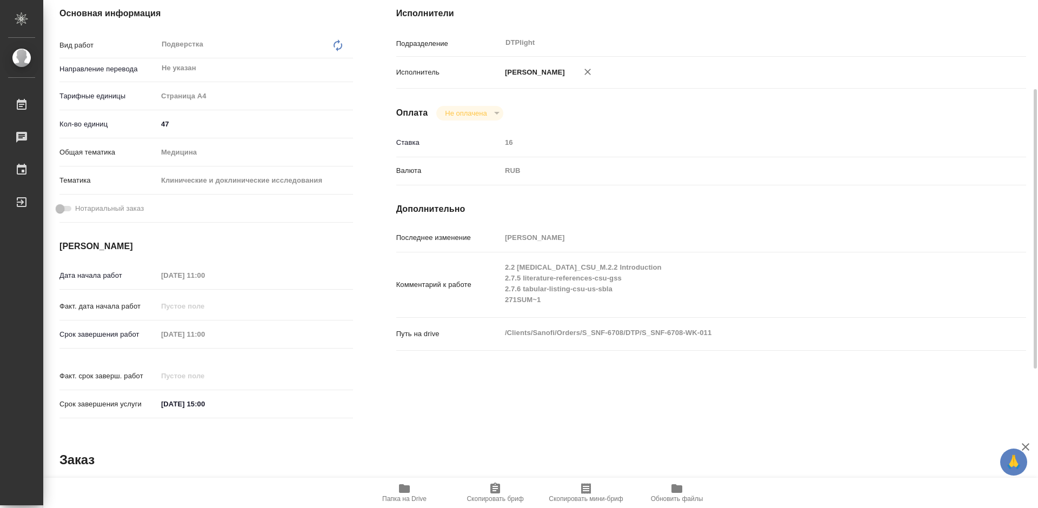
type textarea "x"
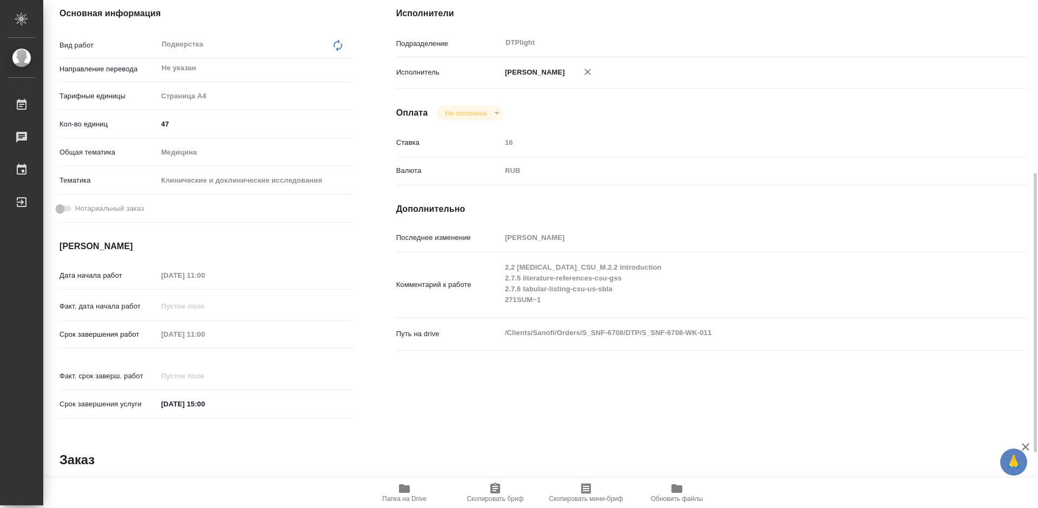
scroll to position [216, 0]
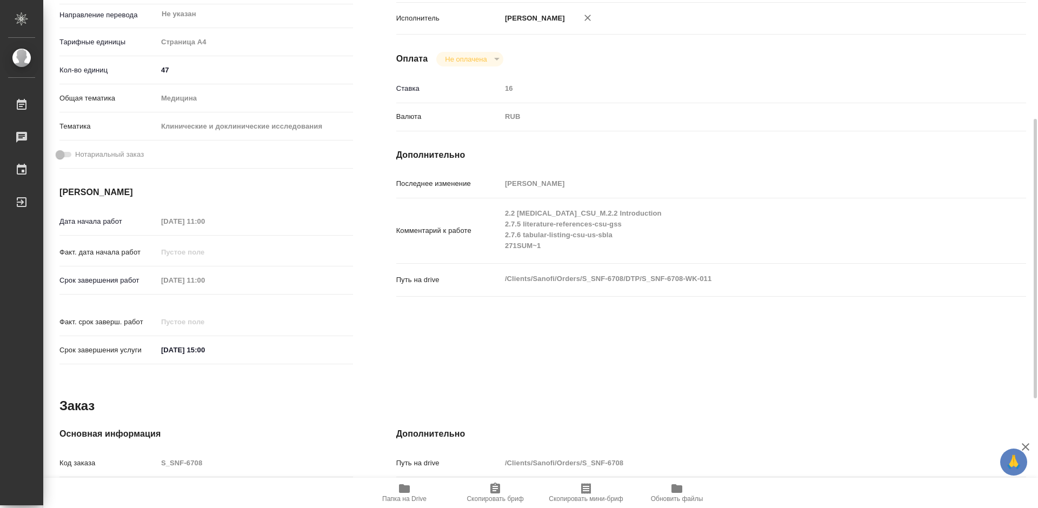
type textarea "x"
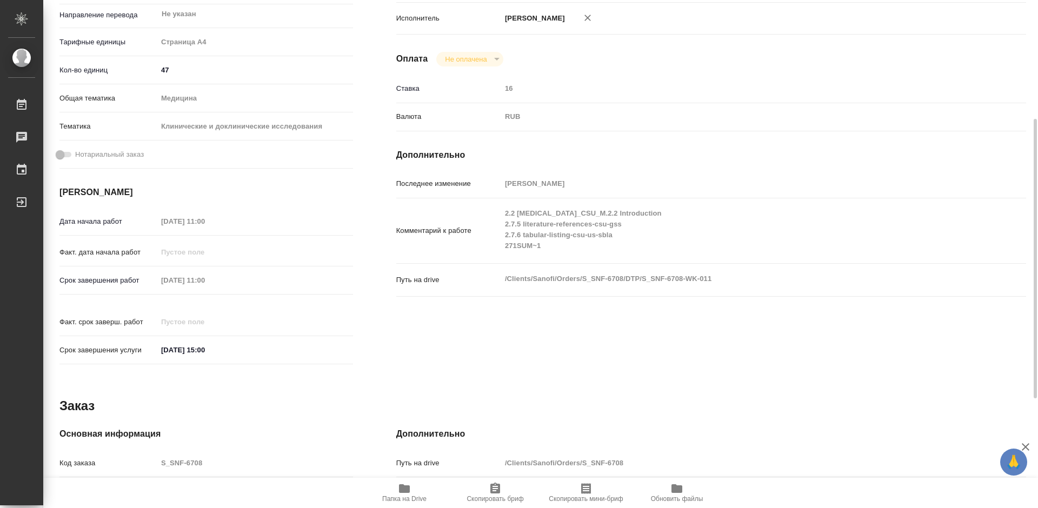
click at [398, 489] on icon "button" at bounding box center [404, 488] width 13 height 13
